Goal: Use online tool/utility

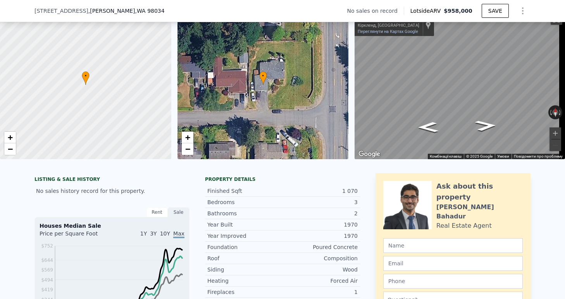
scroll to position [36, 0]
click at [119, 38] on div at bounding box center [86, 85] width 206 height 179
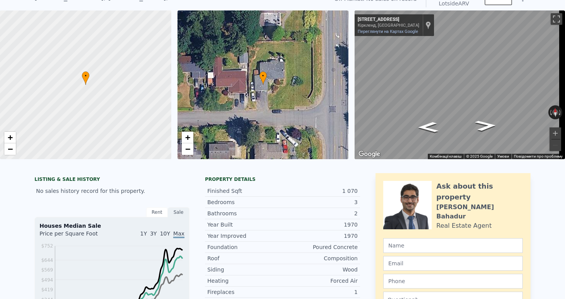
scroll to position [33, 0]
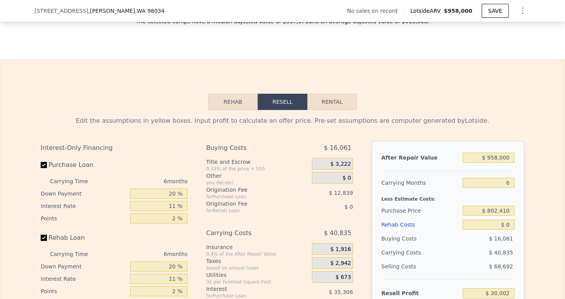
scroll to position [1230, 0]
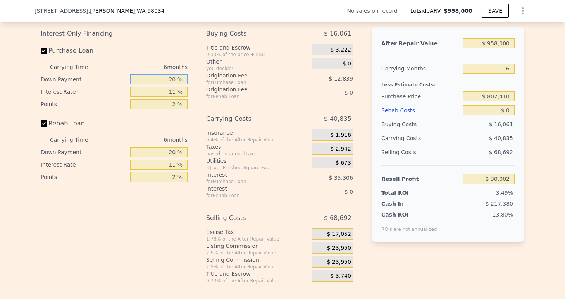
click at [173, 85] on input "20 %" at bounding box center [158, 79] width 57 height 10
type input "2 %"
type input "$ 19,170"
click at [175, 97] on input "11 %" at bounding box center [158, 92] width 57 height 10
type input "1 %"
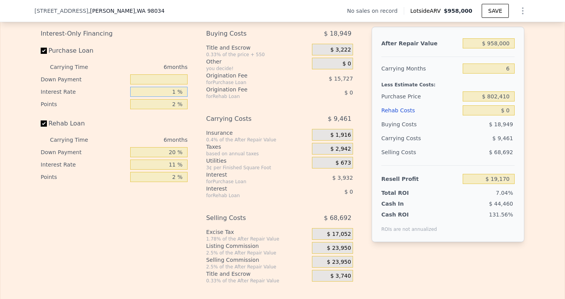
type input "$ 58,488"
click at [177, 85] on input "text" at bounding box center [158, 79] width 57 height 10
type input "0 %"
type input "$ 58,083"
type input "0 %"
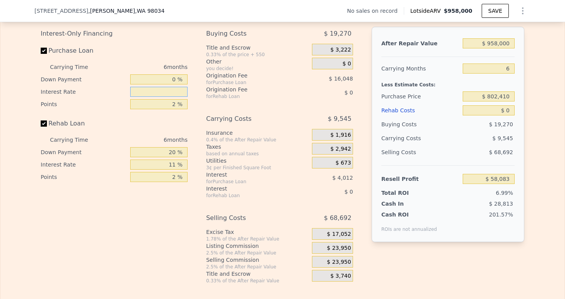
click at [173, 97] on input "text" at bounding box center [158, 92] width 57 height 10
type input "10 %"
type input "$ 21,975"
type input "10.5 %"
type input "$ 19,971"
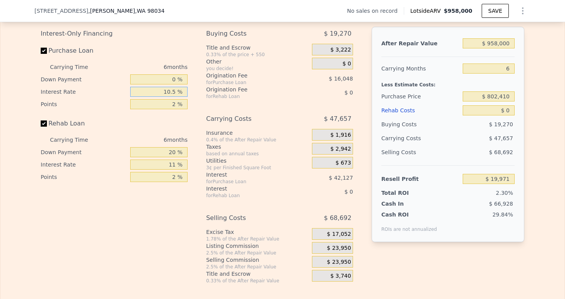
type input "10.5 %"
click at [173, 109] on input "2 %" at bounding box center [158, 104] width 57 height 10
type input "1 %"
type input "$ 27,995"
type input "1.5 %"
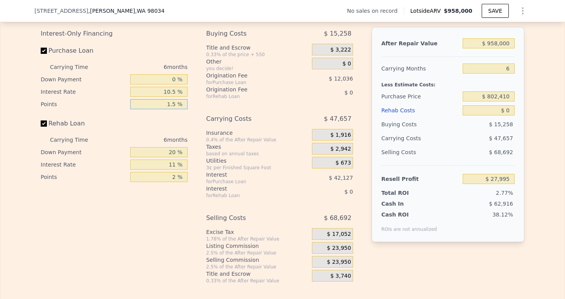
type input "$ 23,983"
type input "1.5 %"
click at [174, 157] on input "20 %" at bounding box center [158, 152] width 57 height 10
type input "2 %"
type input "0 %"
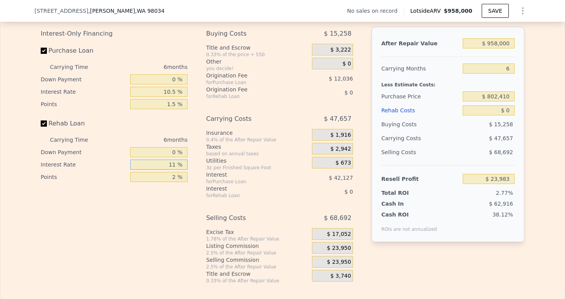
click at [174, 170] on input "11 %" at bounding box center [158, 165] width 57 height 10
type input "1 %"
type input "10.5 %"
click at [174, 182] on input "2 %" at bounding box center [158, 177] width 57 height 10
type input "1.5 %"
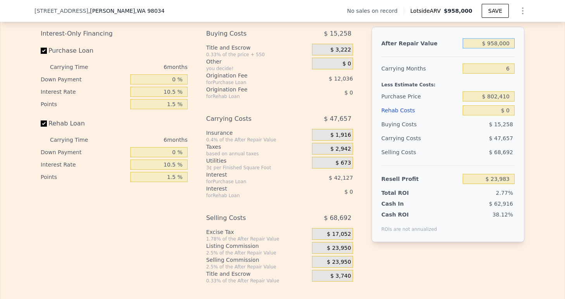
click at [494, 48] on input "$ 958,000" at bounding box center [489, 43] width 52 height 10
type input "$ 95,000"
type input "-$ 775,906"
type input "$ 9,000"
type input "-$ 855,617"
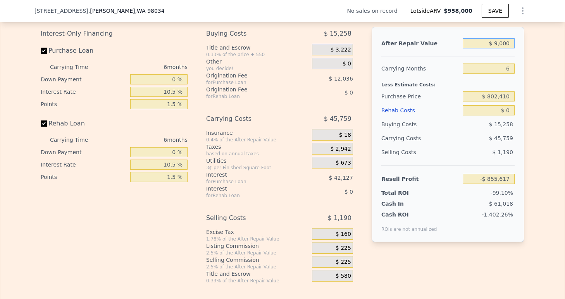
type input "$ 97,000"
type input "-$ 774,053"
type input "$ 970,000"
type input "$ 35,105"
type input "$ 970,000"
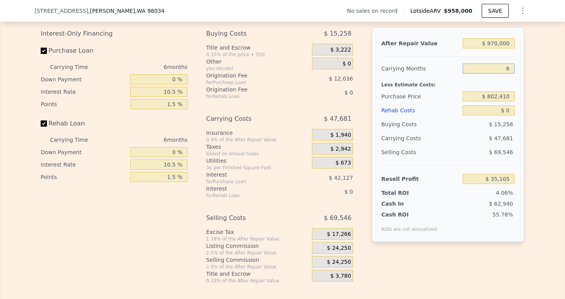
click at [509, 74] on input "6" at bounding box center [489, 69] width 52 height 10
type input "3"
type input "$ 58,946"
type input "3"
drag, startPoint x: 486, startPoint y: 106, endPoint x: 513, endPoint y: 111, distance: 27.9
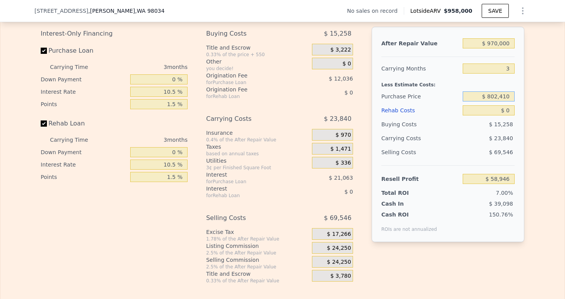
click at [513, 102] on input "$ 802,410" at bounding box center [489, 97] width 52 height 10
click at [508, 116] on input "$ 0" at bounding box center [489, 110] width 52 height 10
type input "$ 1"
type input "$ 58,945"
type input "$ 10"
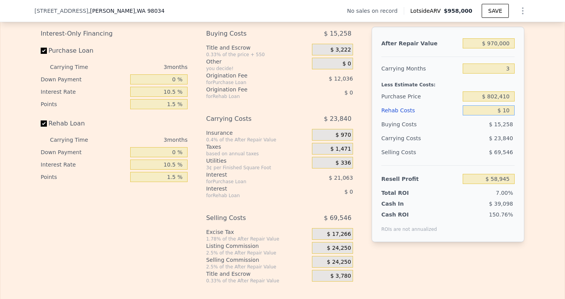
type input "$ 58,936"
type input "$ 1,000"
type input "$ 57,904"
type input "$ 10,000"
type input "$ 48,535"
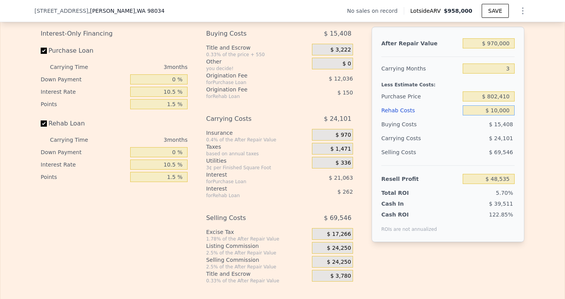
type input "$ 100,000"
type input "-$ 45,179"
type input "$ 100,000"
click at [492, 48] on input "$ 970,000" at bounding box center [489, 43] width 52 height 10
type input "$ 90,000"
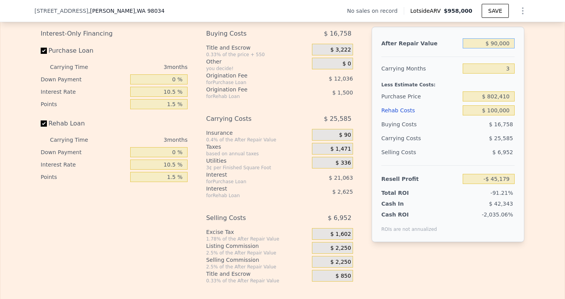
type input "-$ 861,705"
type input "$ 0000"
type input "-$ 945,213"
click at [489, 48] on input "$ 00000" at bounding box center [489, 43] width 52 height 10
type input "$ 100,000"
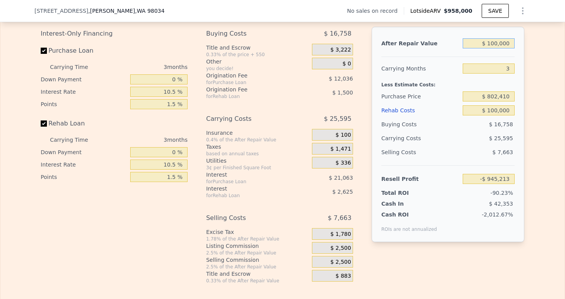
type input "-$ 852,426"
type input "$ 1,000,000"
type input "-$ 17,343"
type input "$ 1,000,000"
click at [502, 90] on div "Less Estimate Costs:" at bounding box center [448, 83] width 133 height 14
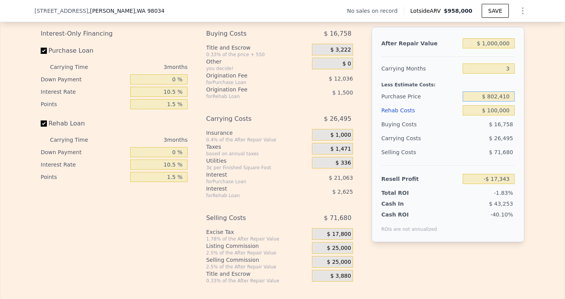
click at [496, 102] on input "$ 802,410" at bounding box center [489, 97] width 52 height 10
type input "$ 800,410"
click at [492, 104] on div "$ 800,410" at bounding box center [489, 97] width 52 height 14
type input "-$ 15,255"
click at [171, 182] on input "1.5 %" at bounding box center [158, 177] width 57 height 10
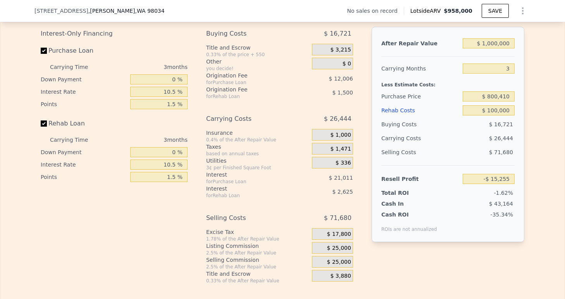
click at [211, 171] on div "3¢ per Finished Square Foot" at bounding box center [257, 168] width 103 height 6
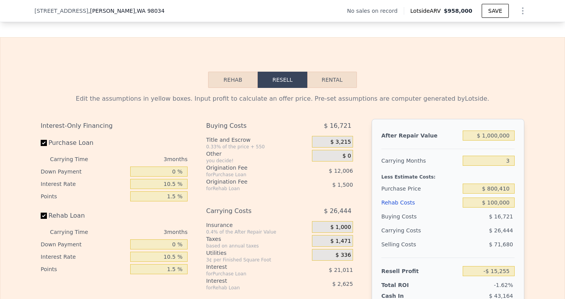
scroll to position [1174, 0]
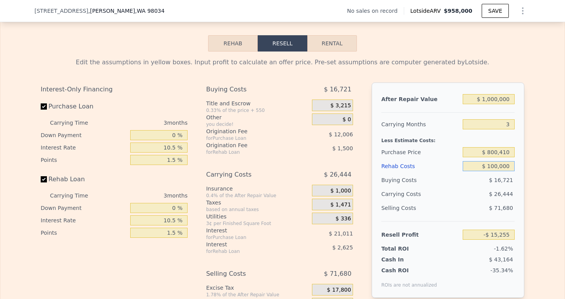
click at [494, 171] on input "$ 100,000" at bounding box center [489, 166] width 52 height 10
type input "$ 0000"
type input "$ 88,870"
type input "$ 80,000"
type input "$ 5,570"
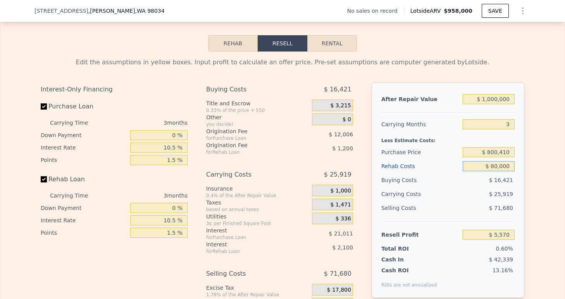
type input "$ 80,000"
click at [501, 183] on span "$ 16,421" at bounding box center [501, 180] width 24 height 6
click at [489, 106] on div "$ 1,000,000" at bounding box center [489, 99] width 52 height 14
click at [403, 157] on div "Purchase Price" at bounding box center [421, 152] width 78 height 14
click at [238, 50] on button "Rehab" at bounding box center [233, 43] width 50 height 16
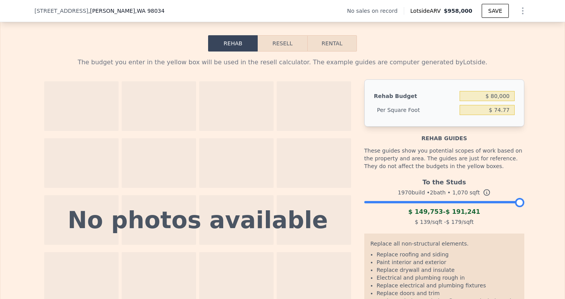
click at [276, 52] on button "Resell" at bounding box center [282, 43] width 49 height 16
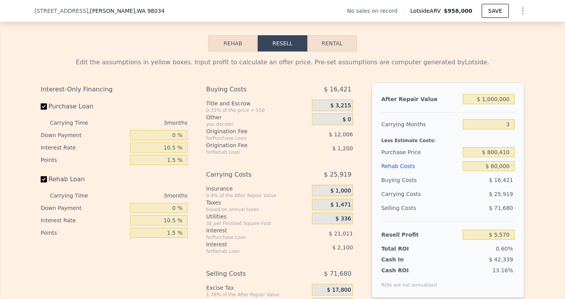
click at [273, 128] on div "you decide!" at bounding box center [257, 124] width 103 height 6
click at [491, 157] on input "$ 800,410" at bounding box center [489, 152] width 52 height 10
click at [495, 157] on input "$ 800,410" at bounding box center [489, 152] width 52 height 10
click at [494, 157] on input "$ 800,410" at bounding box center [489, 152] width 52 height 10
type input "$ 750,410"
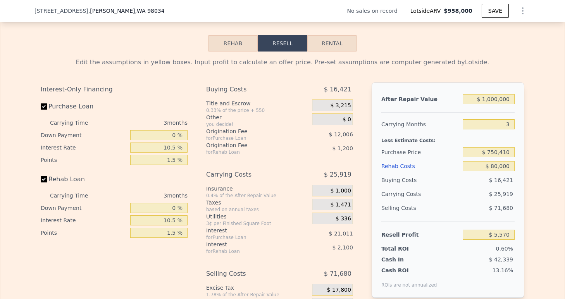
click at [483, 187] on div "$ 16,421" at bounding box center [489, 180] width 52 height 14
type input "$ 57,800"
click at [505, 157] on input "$ 750,410" at bounding box center [489, 152] width 52 height 10
type input "$ 75,000"
click at [523, 150] on div "Edit the assumptions in yellow boxes. Input profit to calculate an offer price.…" at bounding box center [283, 196] width 496 height 289
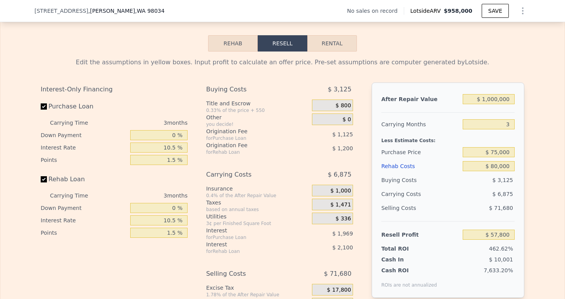
type input "$ 763,320"
click at [487, 145] on div "Less Estimate Costs:" at bounding box center [448, 138] width 133 height 14
